Goal: Check status: Check status

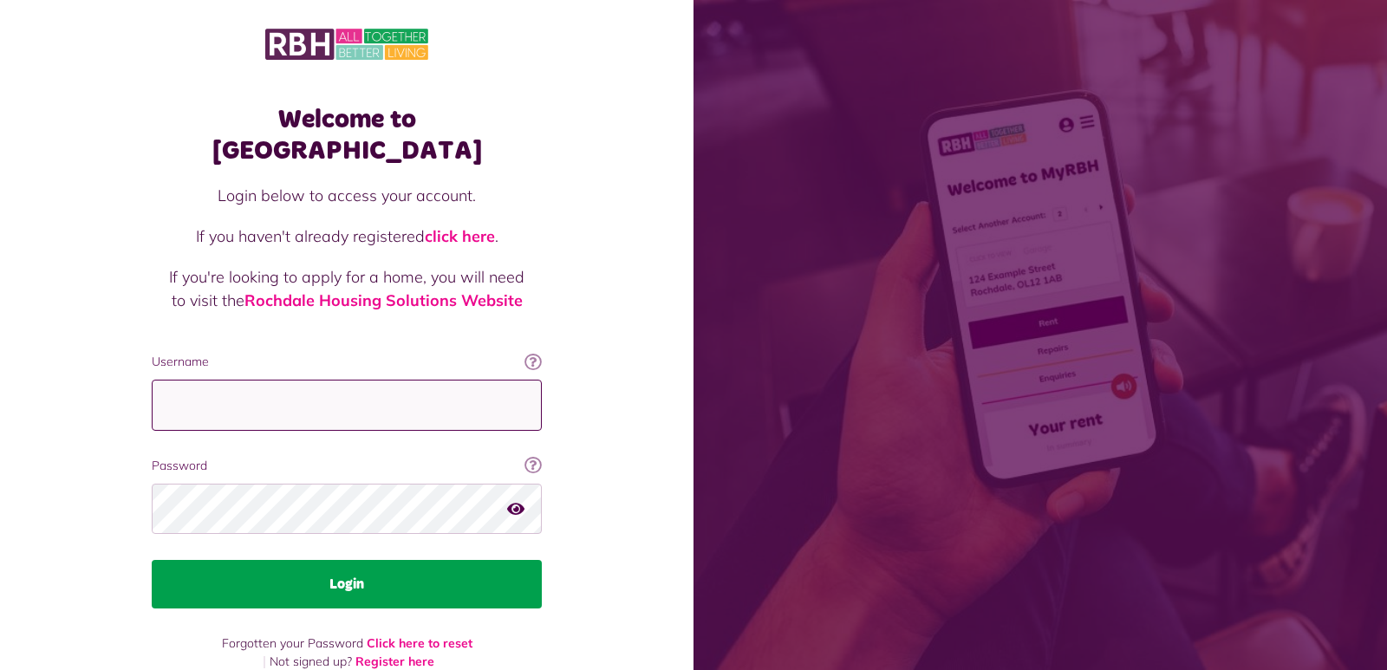
type input "**********"
click at [448, 560] on button "Login" at bounding box center [347, 584] width 390 height 49
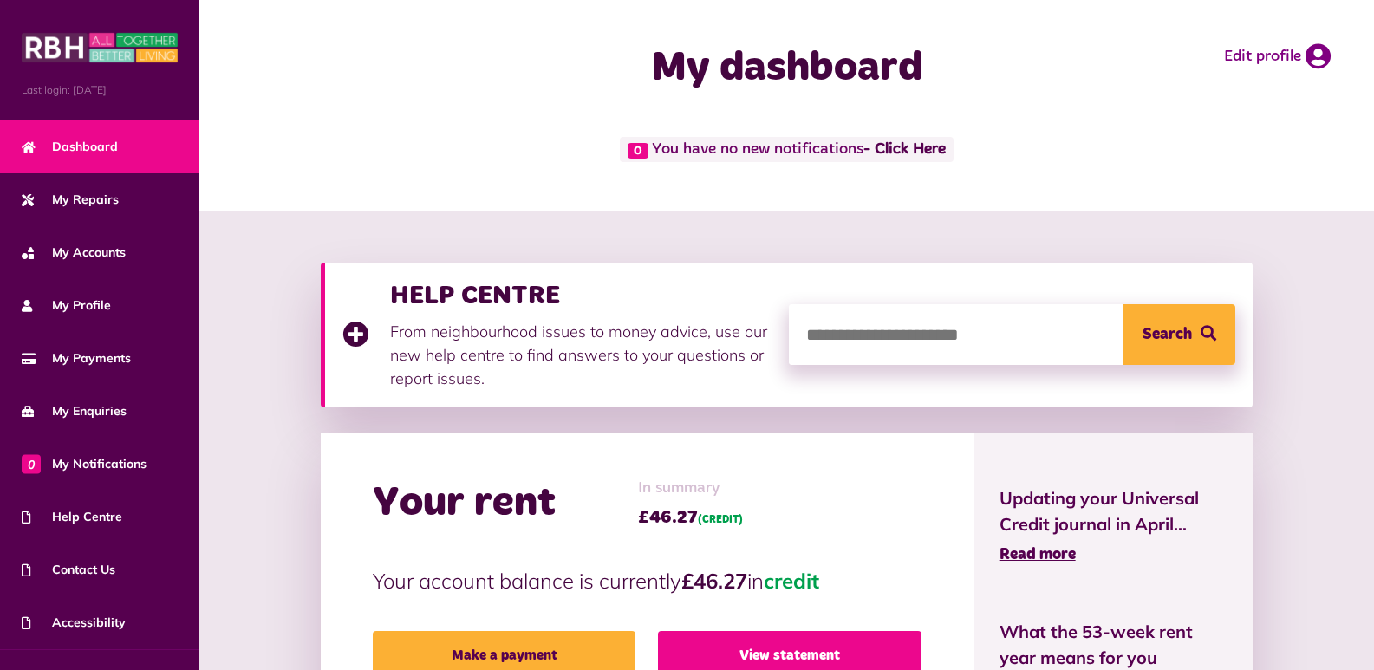
click at [751, 654] on link "View statement" at bounding box center [790, 655] width 264 height 49
